Goal: Task Accomplishment & Management: Manage account settings

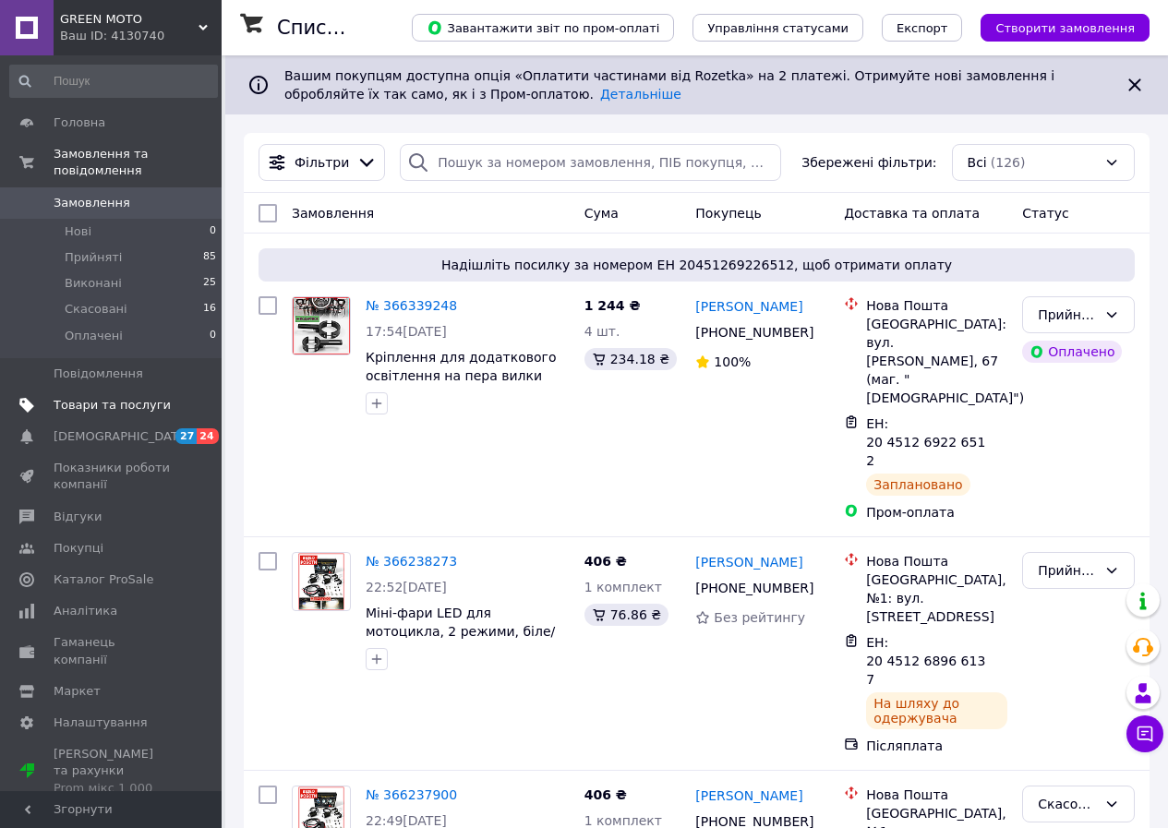
click at [79, 397] on span "Товари та послуги" at bounding box center [112, 405] width 117 height 17
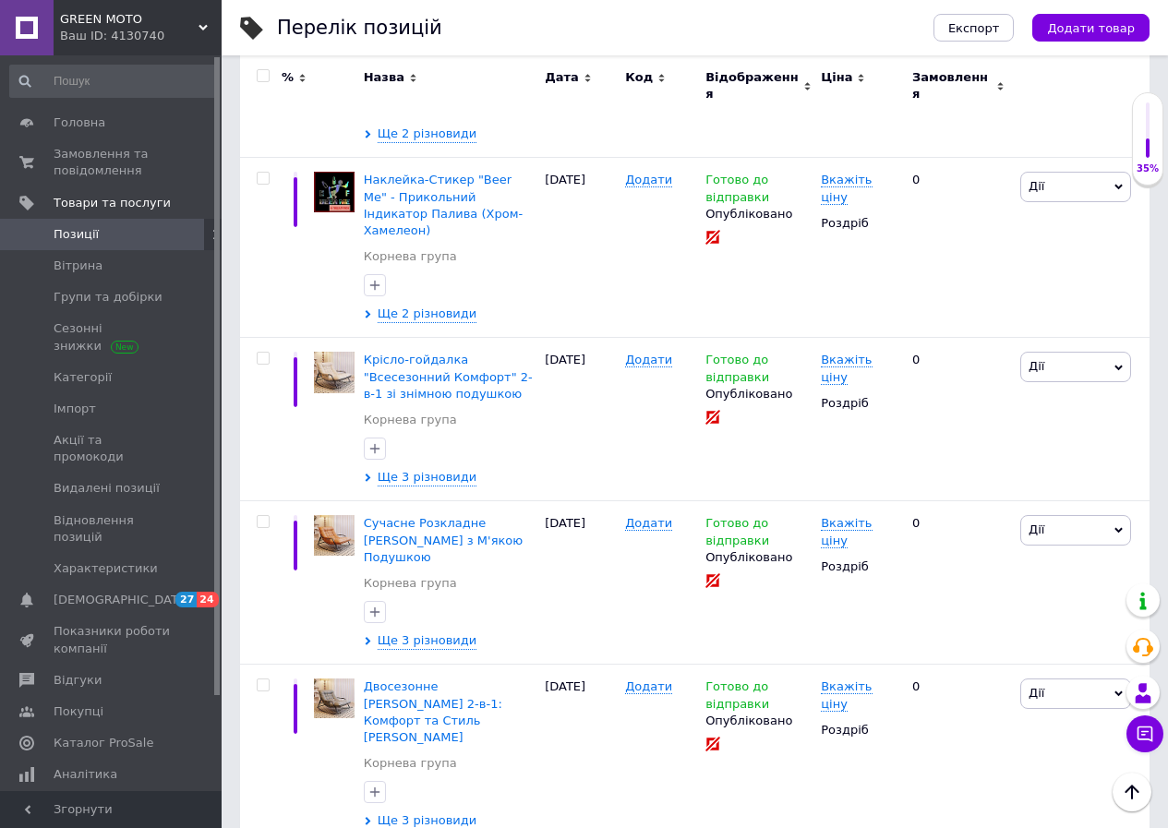
scroll to position [15673, 0]
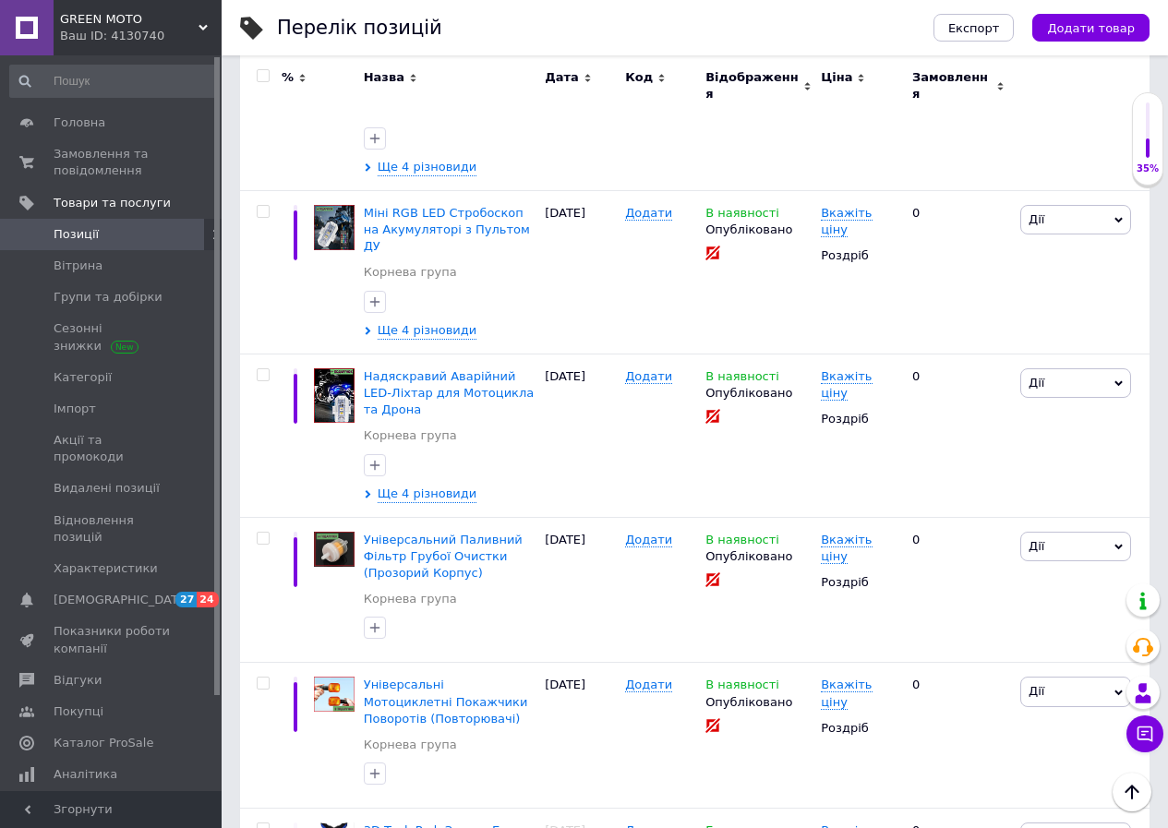
scroll to position [15622, 0]
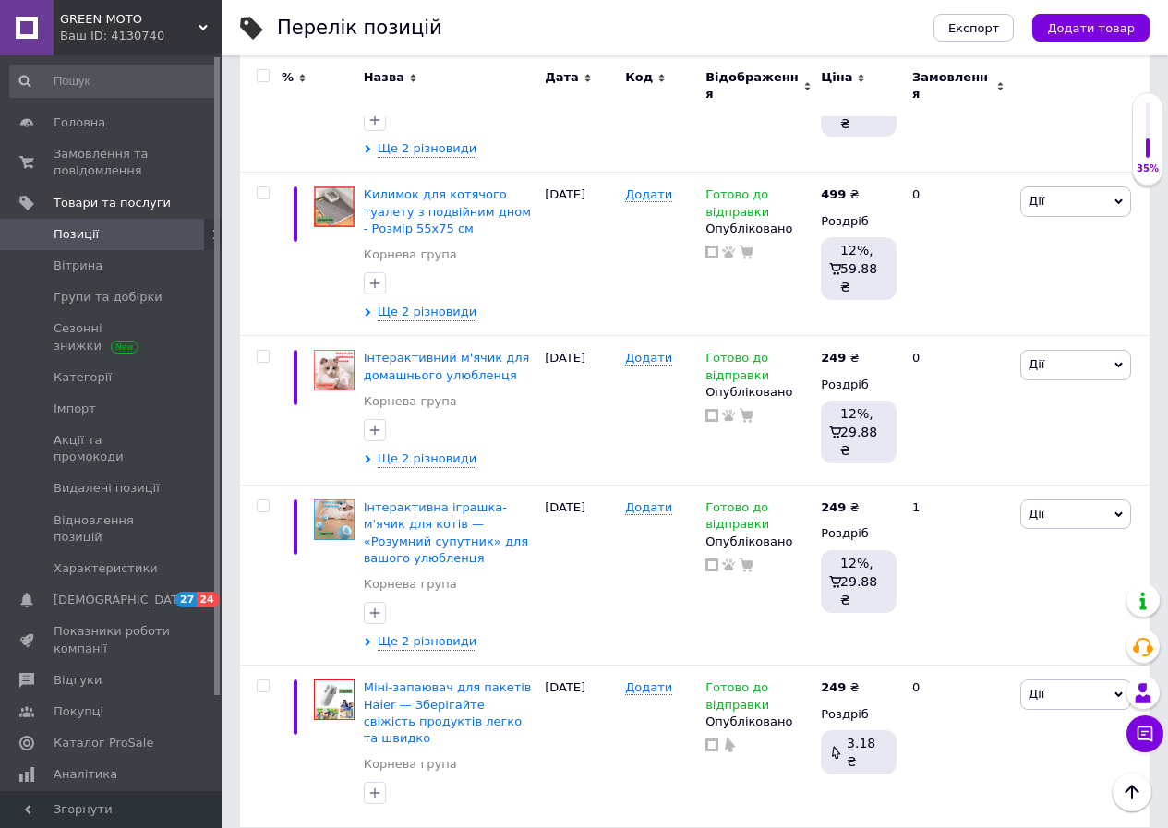
scroll to position [14874, 0]
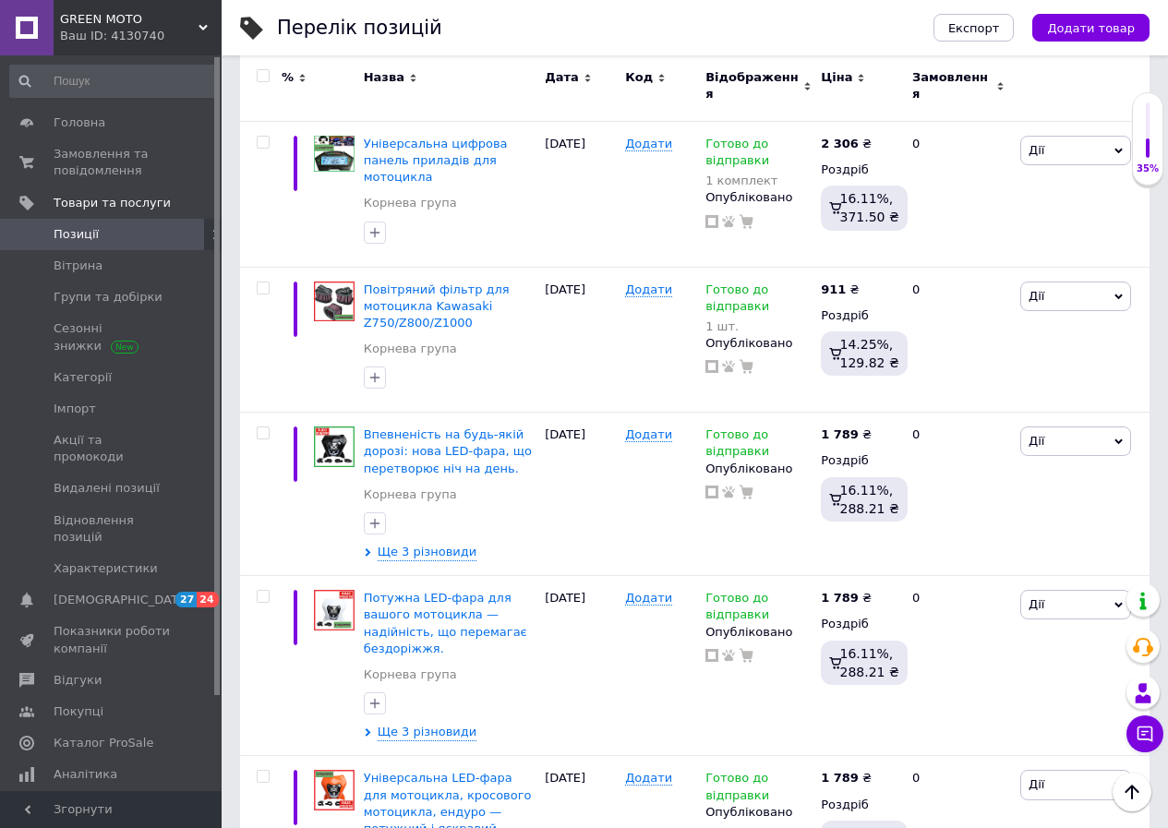
scroll to position [7120, 0]
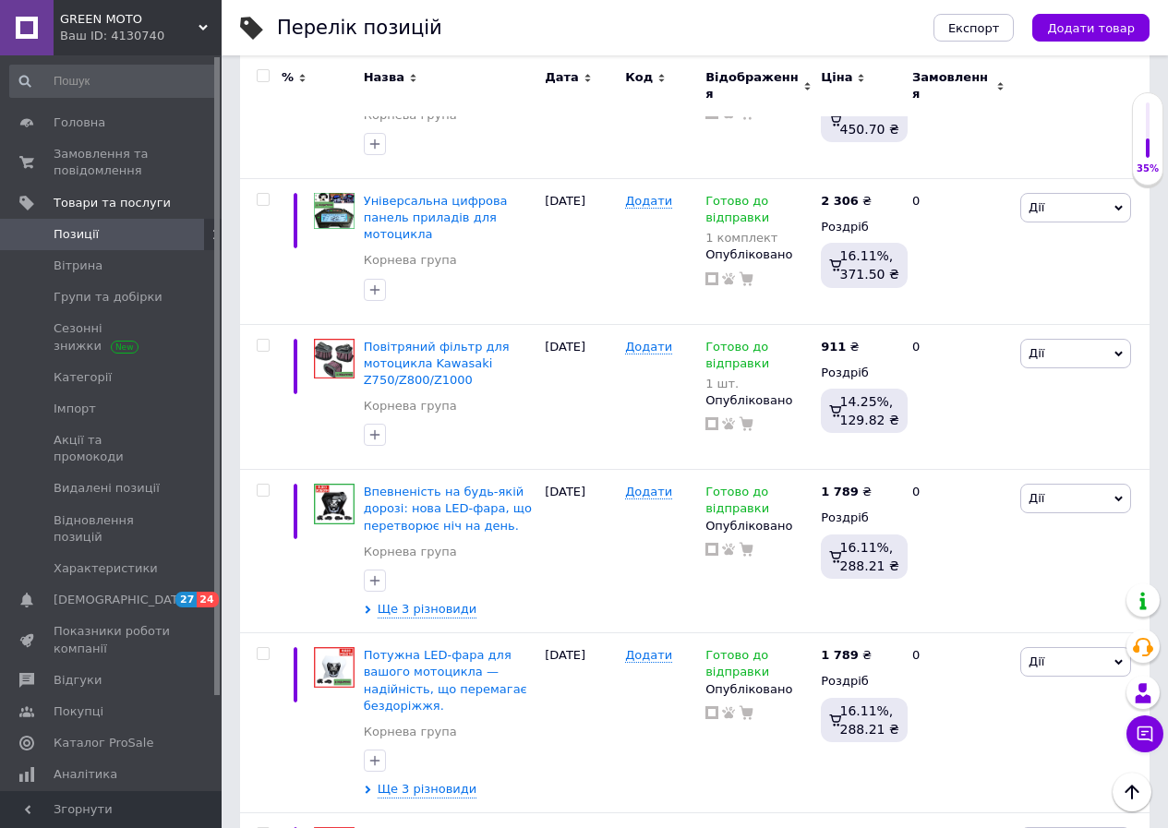
scroll to position [7397, 0]
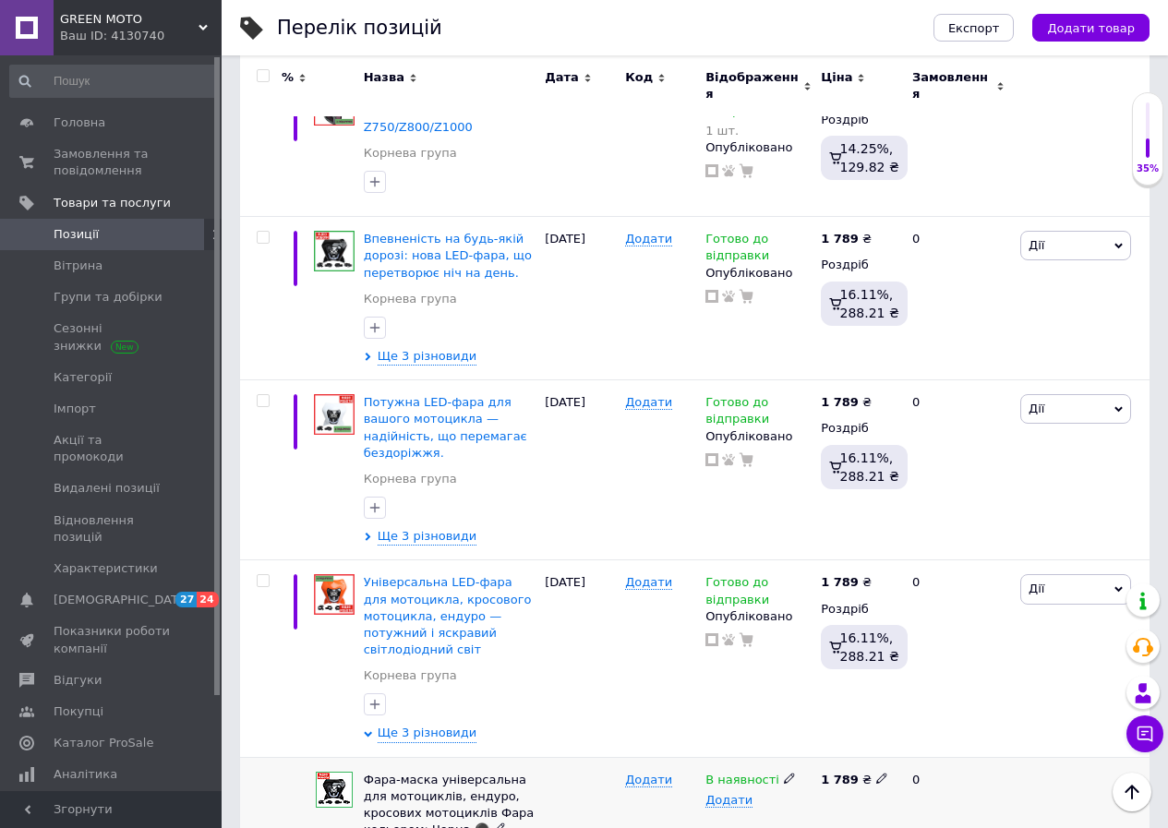
click at [784, 773] on icon at bounding box center [789, 778] width 11 height 11
click at [736, 802] on li "Немає в наявності" at bounding box center [754, 823] width 113 height 42
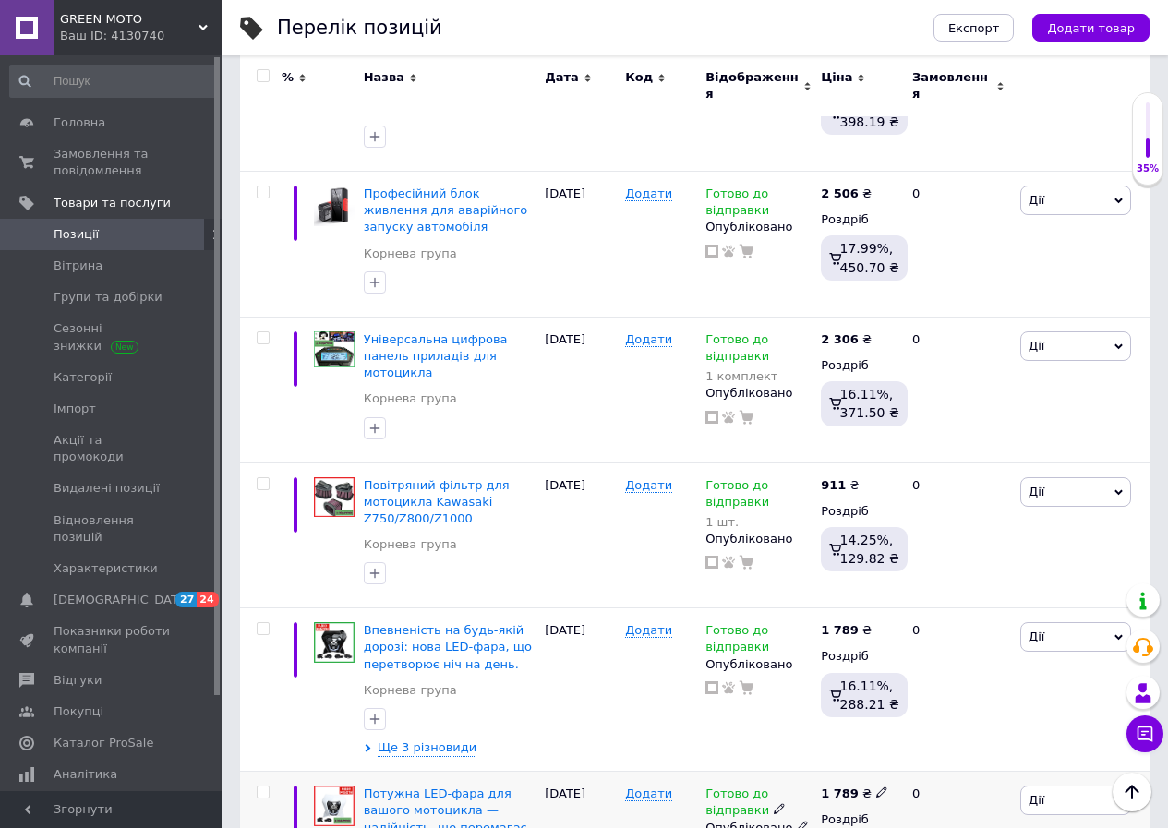
scroll to position [7212, 0]
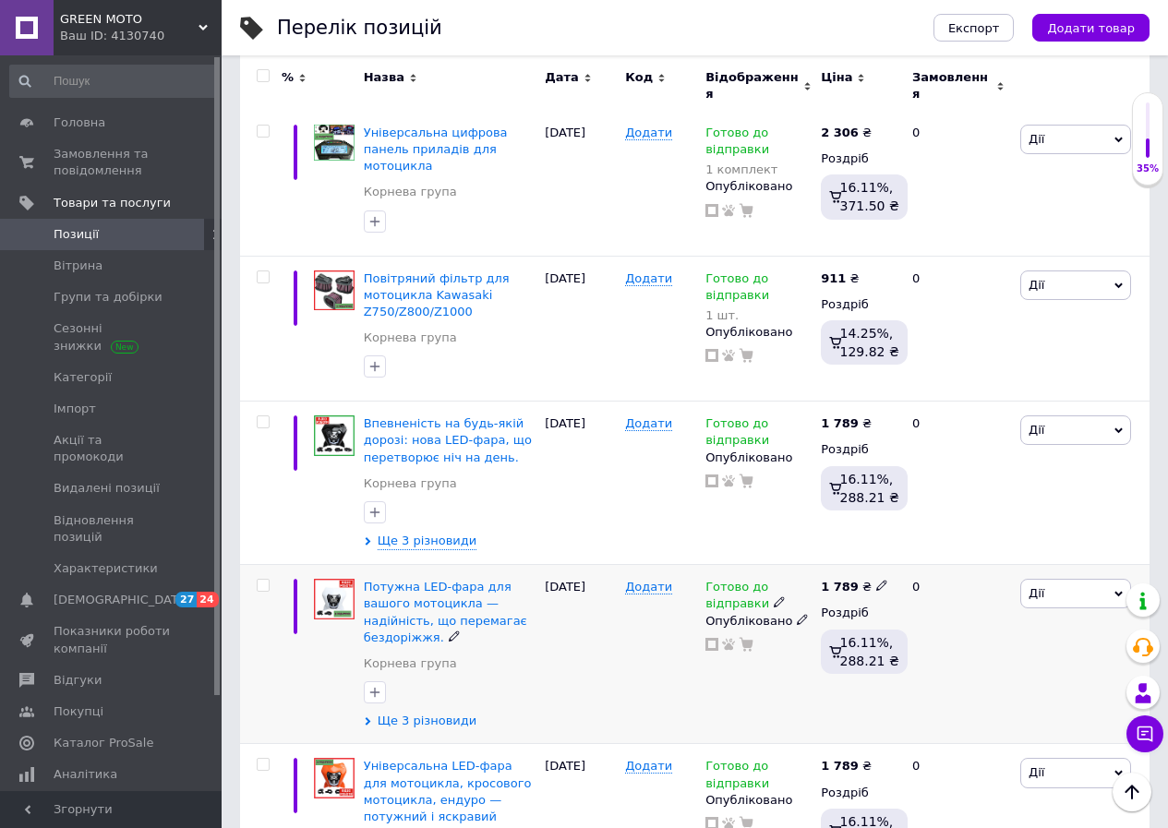
click at [424, 713] on span "Ще 3 різновиди" at bounding box center [428, 721] width 100 height 17
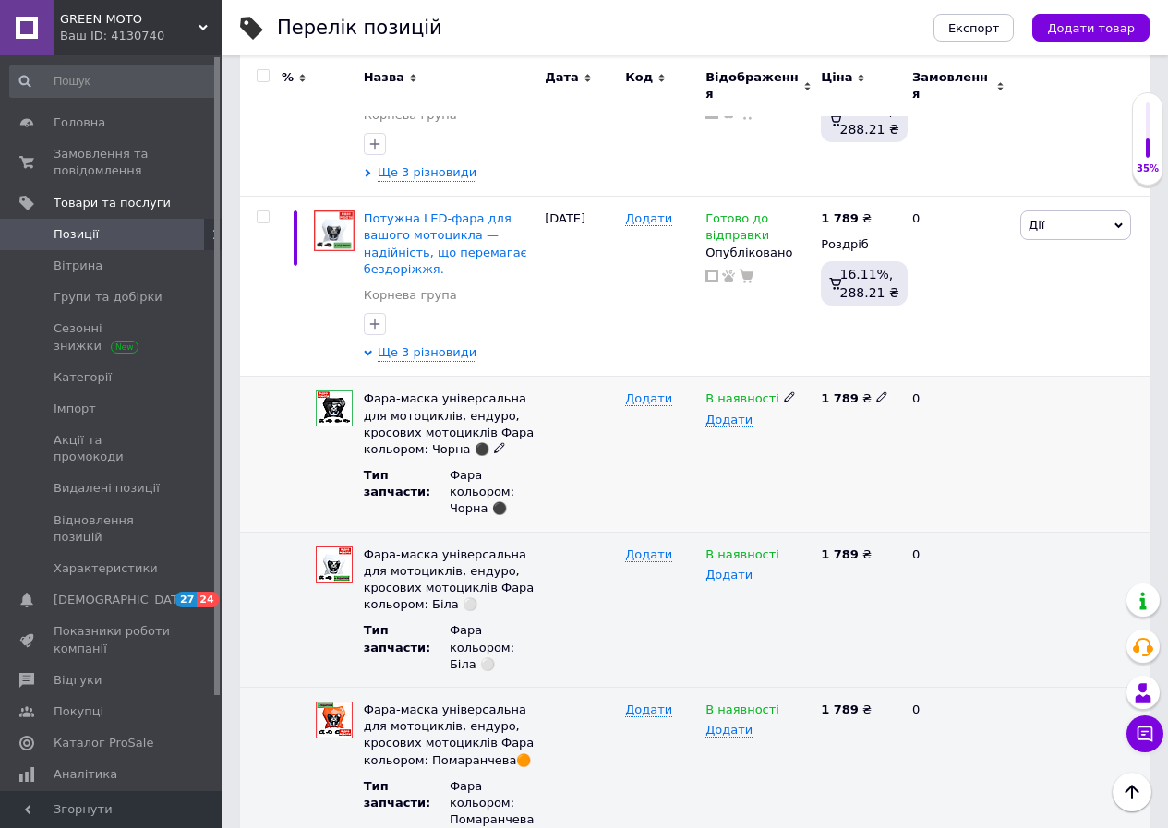
scroll to position [7488, 0]
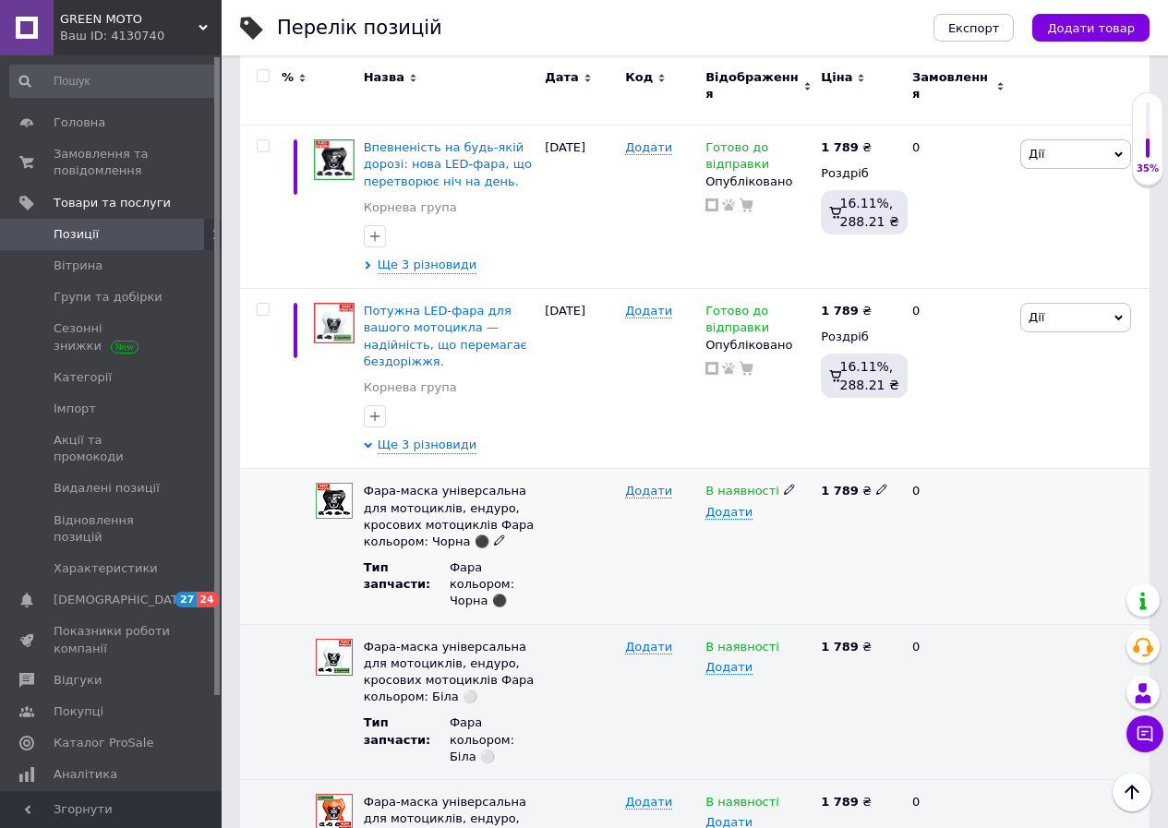
click at [784, 485] on use at bounding box center [789, 490] width 10 height 10
click at [722, 514] on li "Немає в наявності" at bounding box center [754, 535] width 113 height 42
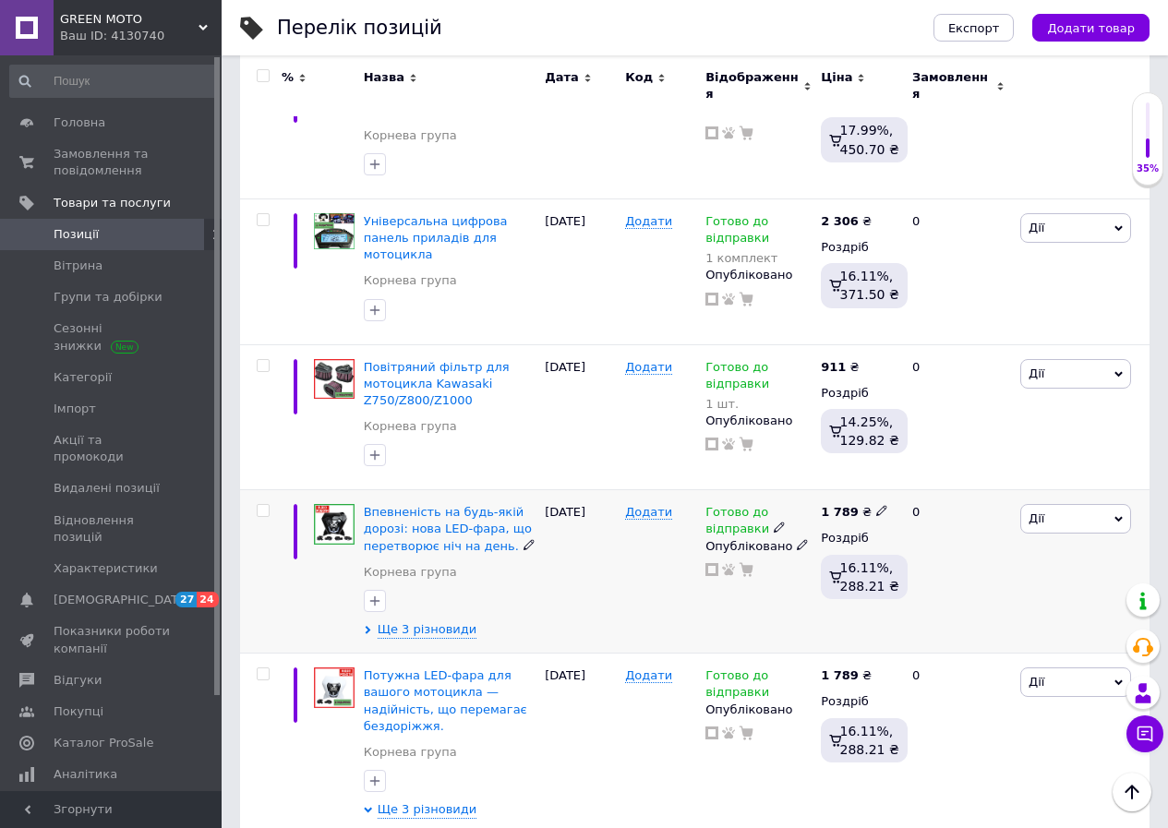
scroll to position [7119, 0]
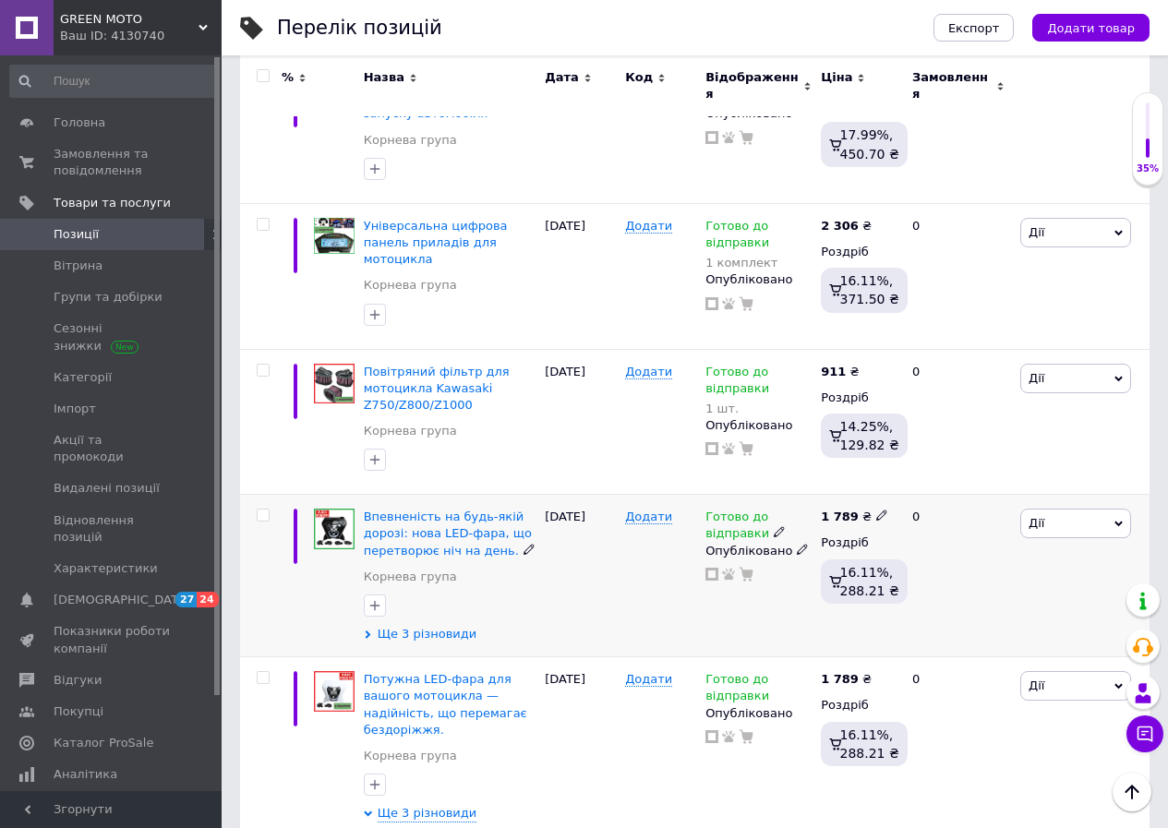
click at [426, 626] on span "Ще 3 різновиди" at bounding box center [428, 634] width 100 height 17
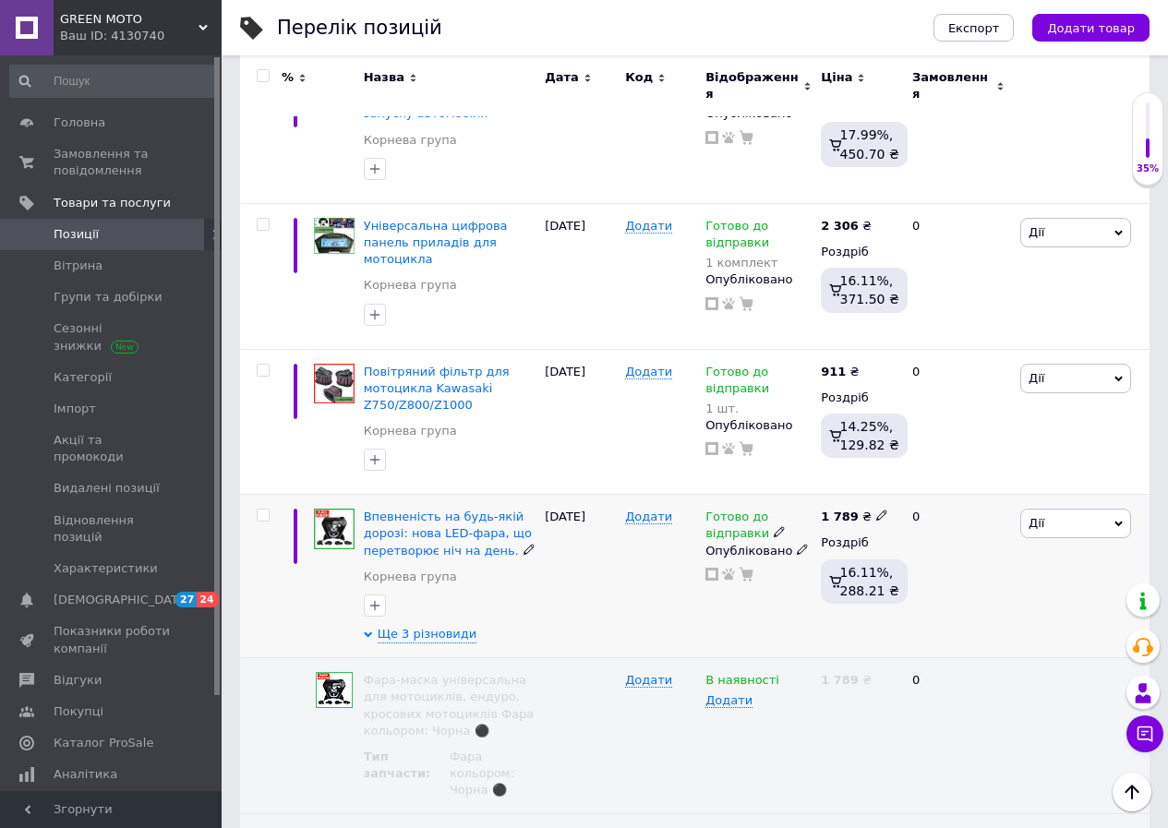
click at [774, 527] on use at bounding box center [779, 532] width 10 height 10
click at [884, 569] on li "Немає в наявності" at bounding box center [916, 582] width 175 height 26
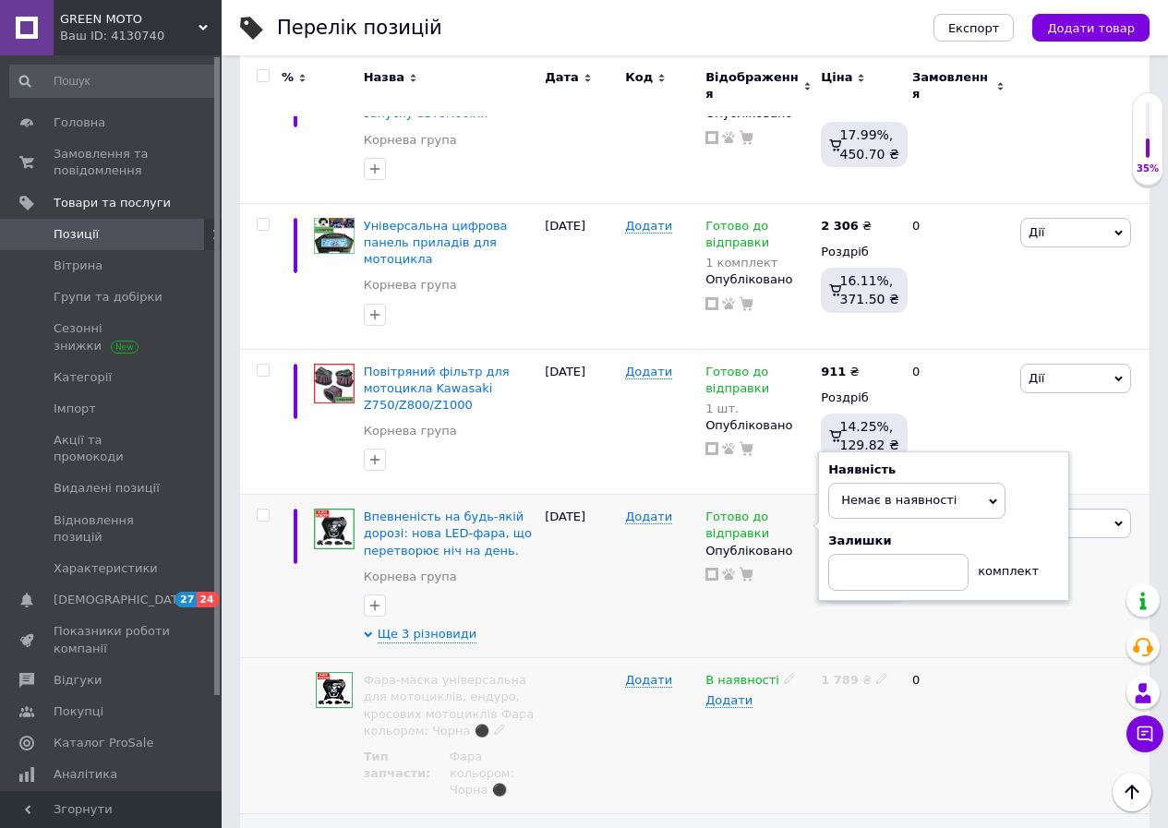
click at [772, 672] on div "В наявності" at bounding box center [758, 680] width 106 height 17
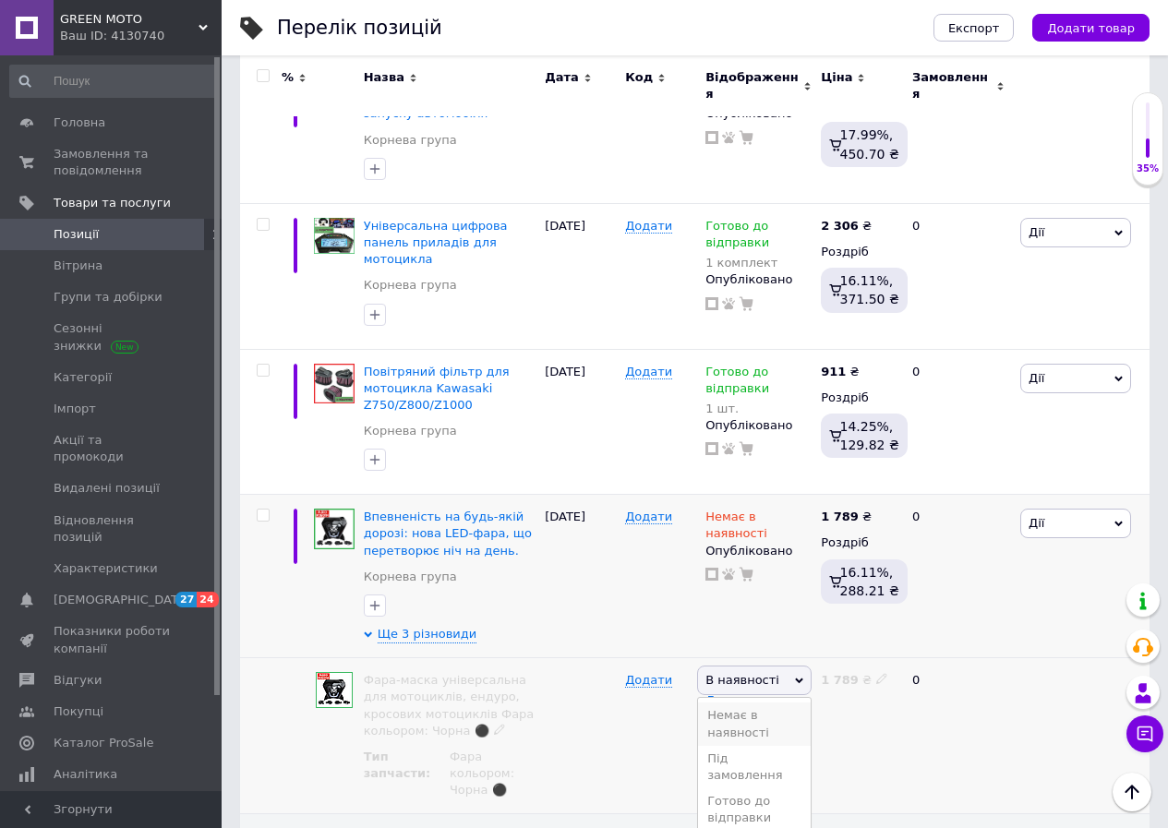
click at [730, 702] on li "Немає в наявності" at bounding box center [754, 723] width 113 height 42
click at [452, 626] on span "Ще 3 різновиди" at bounding box center [428, 634] width 100 height 17
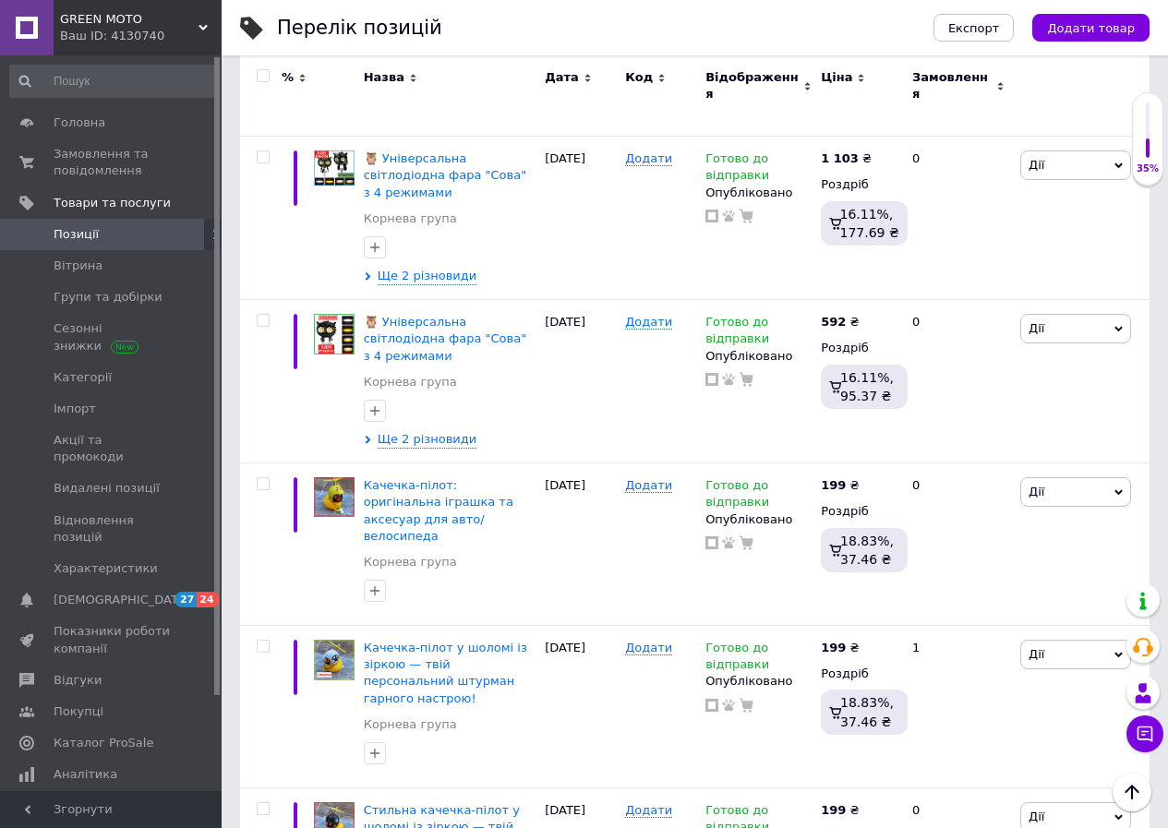
scroll to position [0, 0]
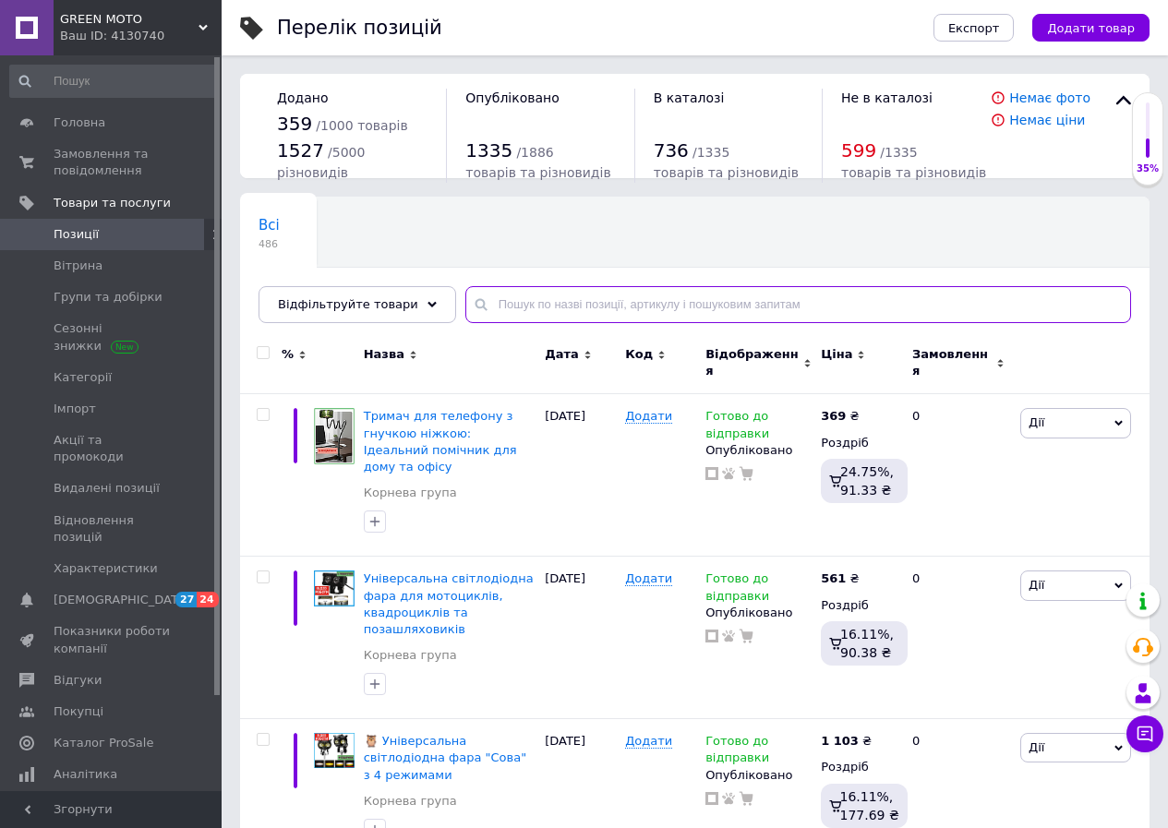
click at [533, 307] on input "text" at bounding box center [798, 304] width 666 height 37
type input "30"
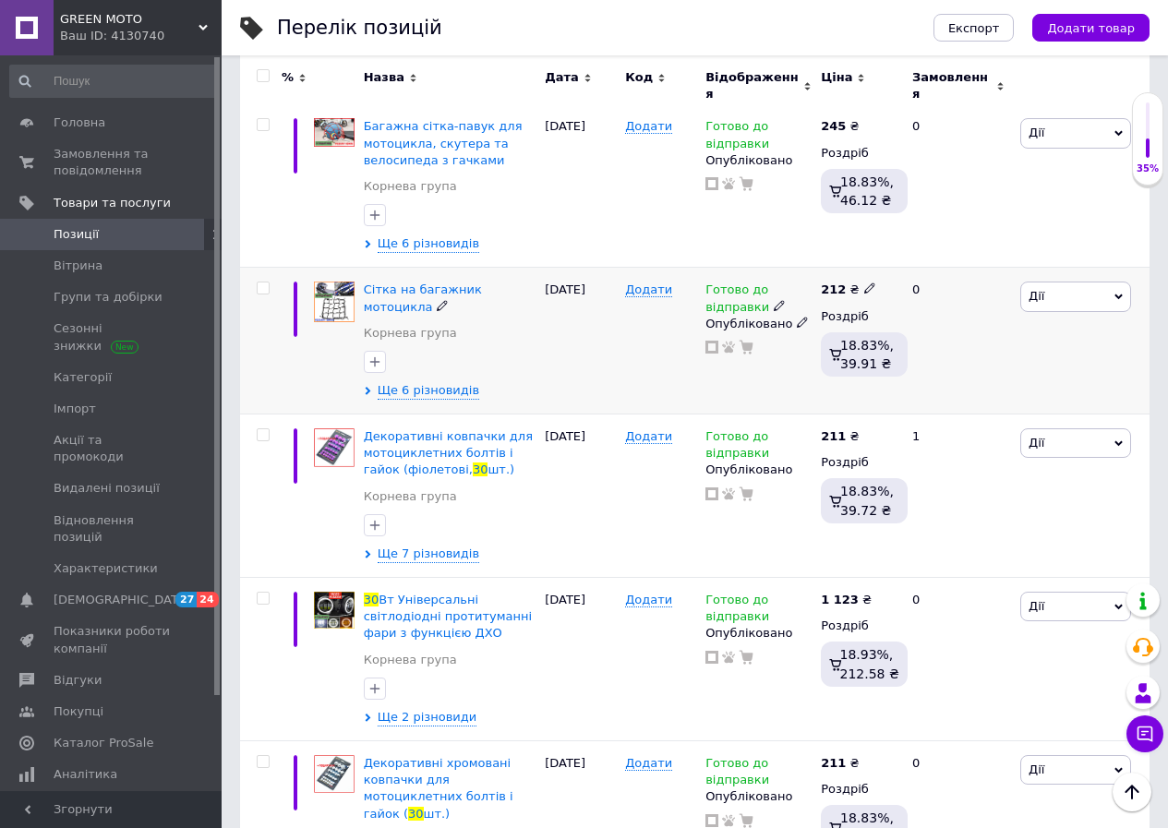
scroll to position [831, 0]
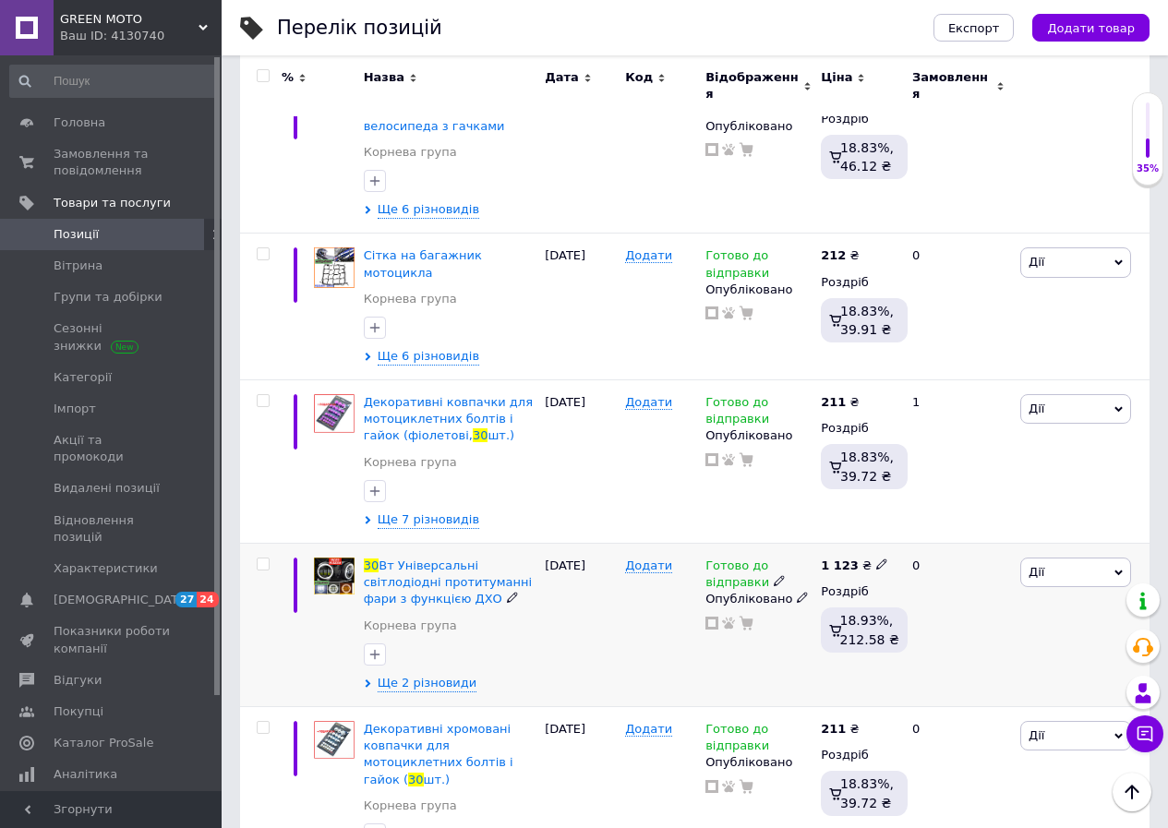
click at [876, 559] on use at bounding box center [881, 564] width 10 height 10
click at [819, 473] on div "211 ₴ Роздріб 18.83%, 39.72 ₴" at bounding box center [858, 461] width 85 height 163
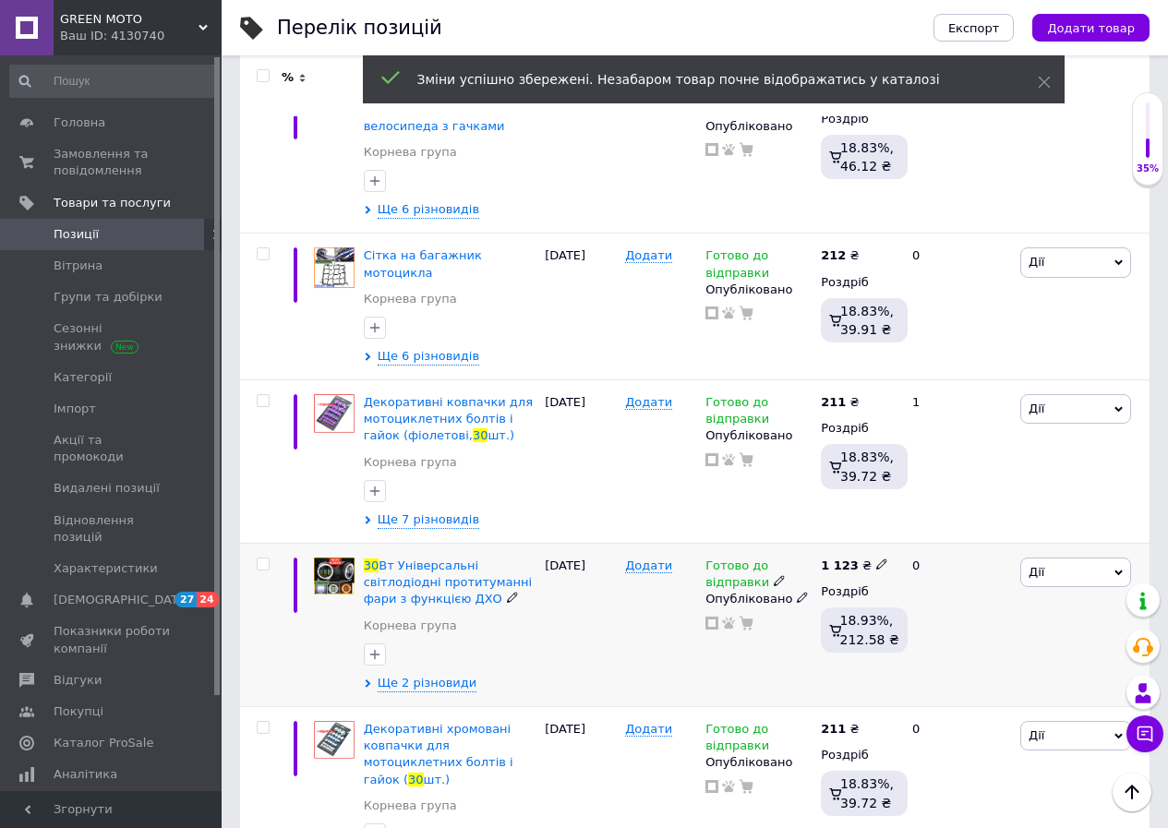
click at [774, 575] on icon at bounding box center [779, 580] width 11 height 11
click at [851, 592] on li "В наявності" at bounding box center [916, 605] width 175 height 26
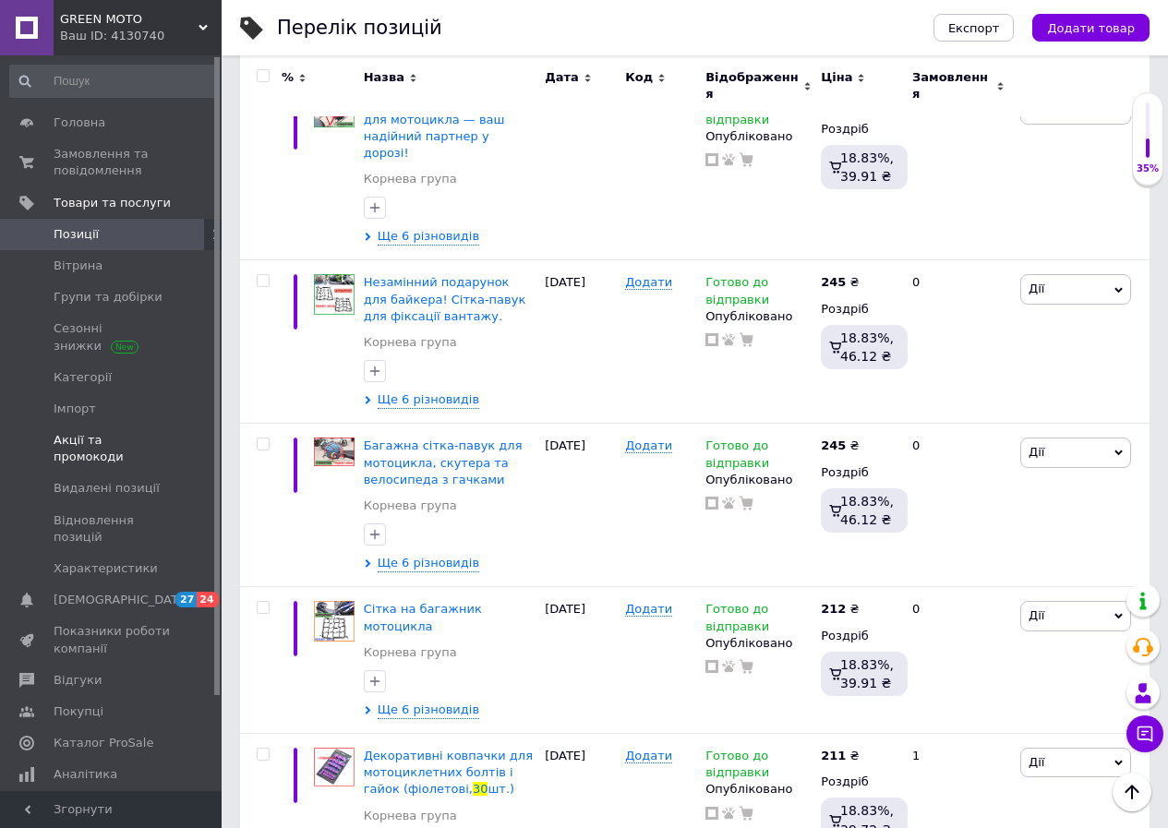
scroll to position [369, 0]
